Goal: Go to known website

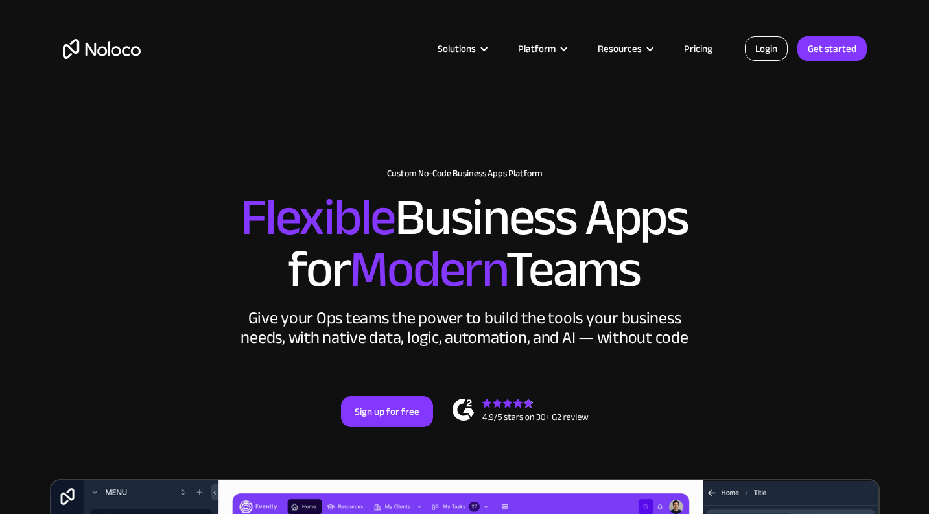
drag, startPoint x: 0, startPoint y: 0, endPoint x: 762, endPoint y: 58, distance: 764.3
click at [762, 58] on link "Login" at bounding box center [766, 48] width 43 height 25
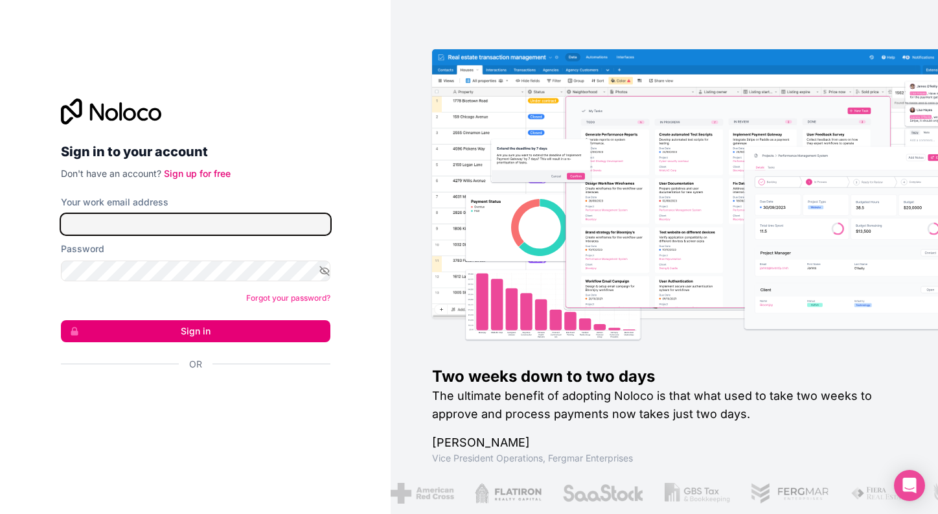
type input "[PERSON_NAME][EMAIL_ADDRESS][DOMAIN_NAME]"
click at [163, 230] on input "[PERSON_NAME][EMAIL_ADDRESS][DOMAIN_NAME]" at bounding box center [196, 224] width 270 height 21
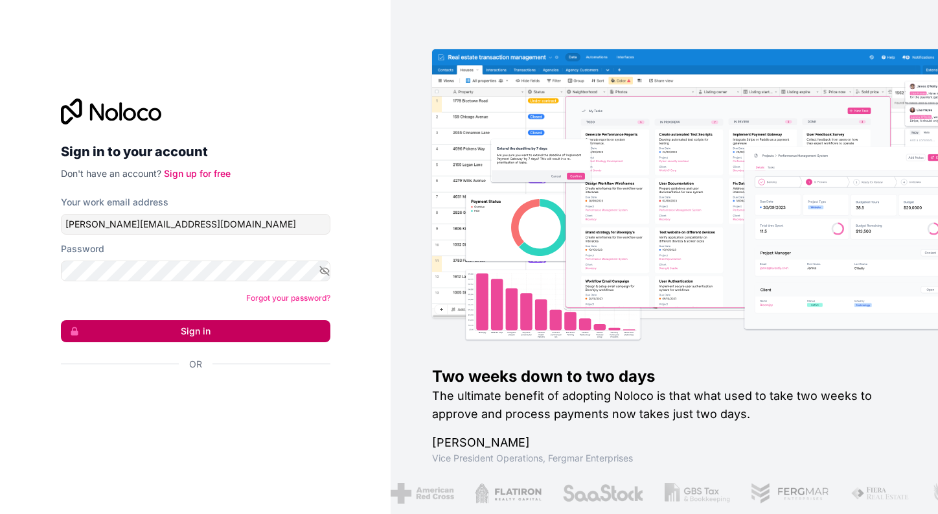
click at [115, 332] on button "Sign in" at bounding box center [196, 331] width 270 height 22
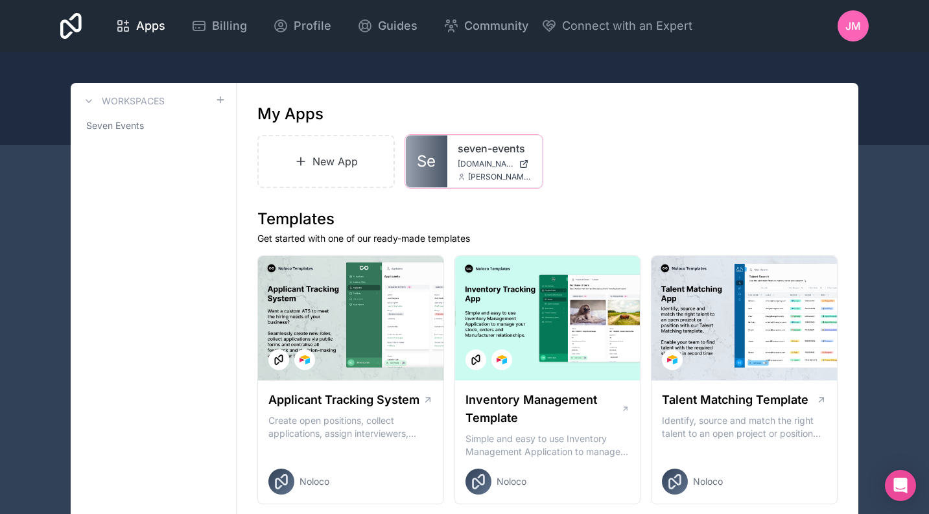
click at [477, 157] on div "seven-events [DOMAIN_NAME] [EMAIL_ADDRESS][DOMAIN_NAME]" at bounding box center [494, 161] width 95 height 52
click at [478, 152] on link "seven-events" at bounding box center [495, 149] width 74 height 16
